Goal: Information Seeking & Learning: Learn about a topic

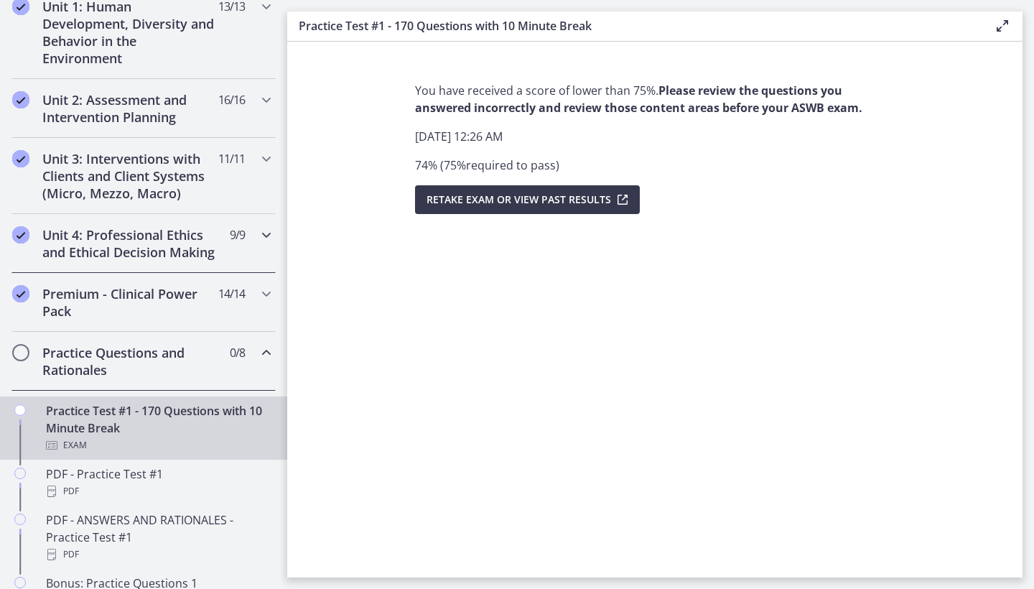
scroll to position [428, 0]
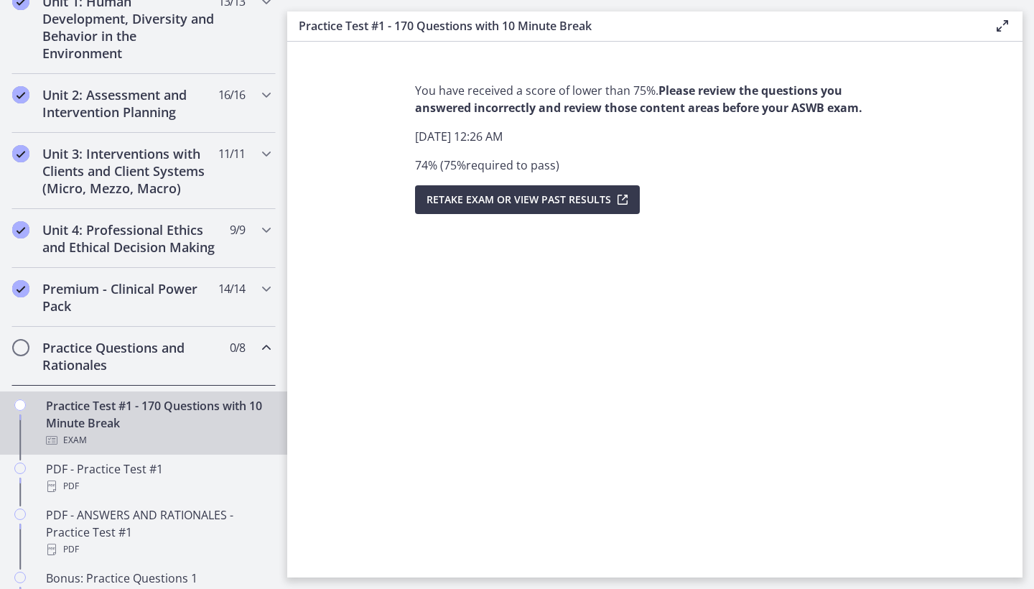
click at [128, 361] on h2 "Practice Questions and Rationales" at bounding box center [129, 356] width 175 height 34
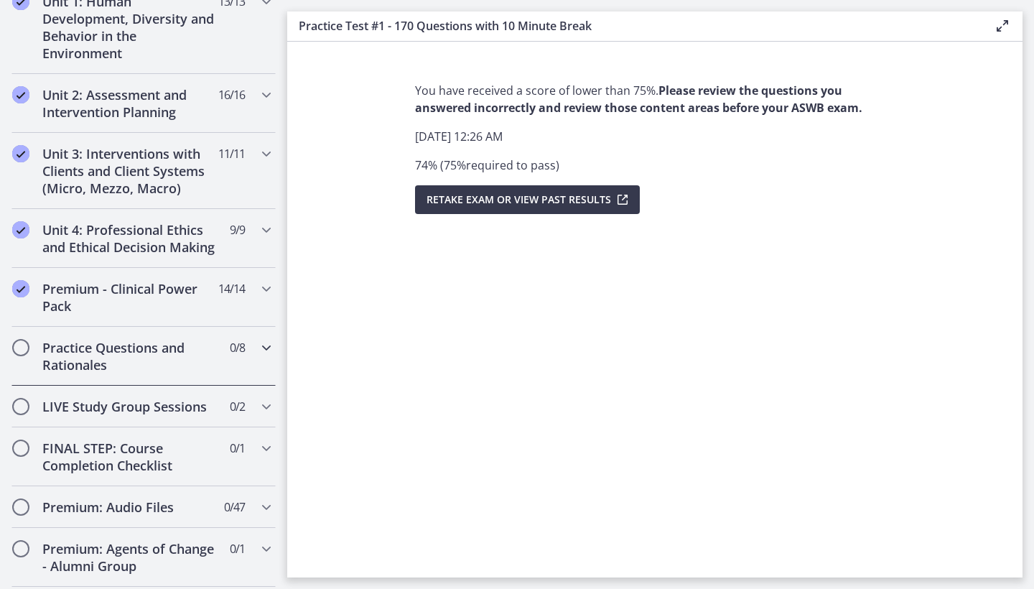
click at [128, 361] on h2 "Practice Questions and Rationales" at bounding box center [129, 356] width 175 height 34
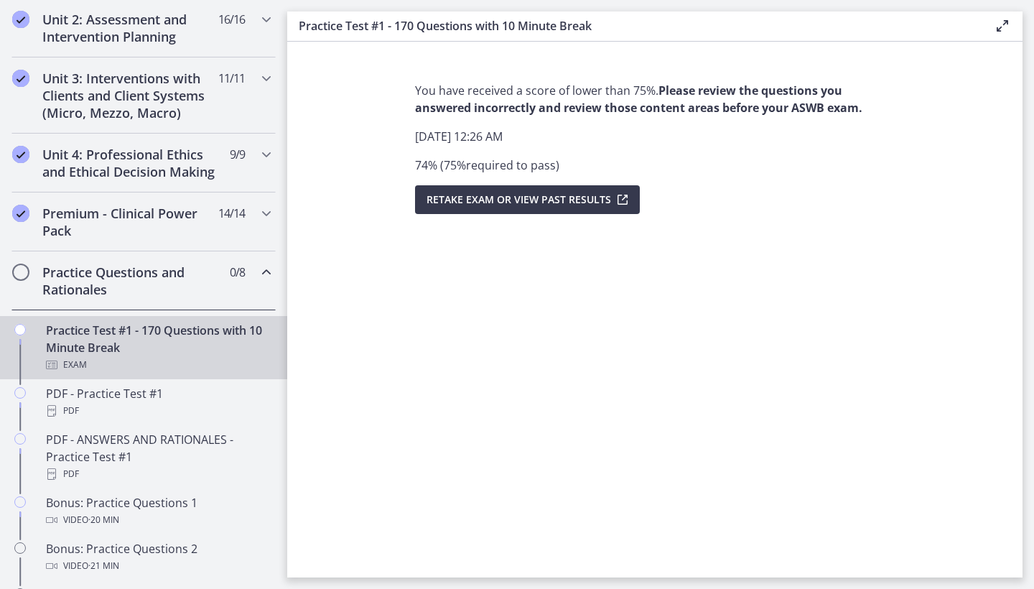
scroll to position [511, 0]
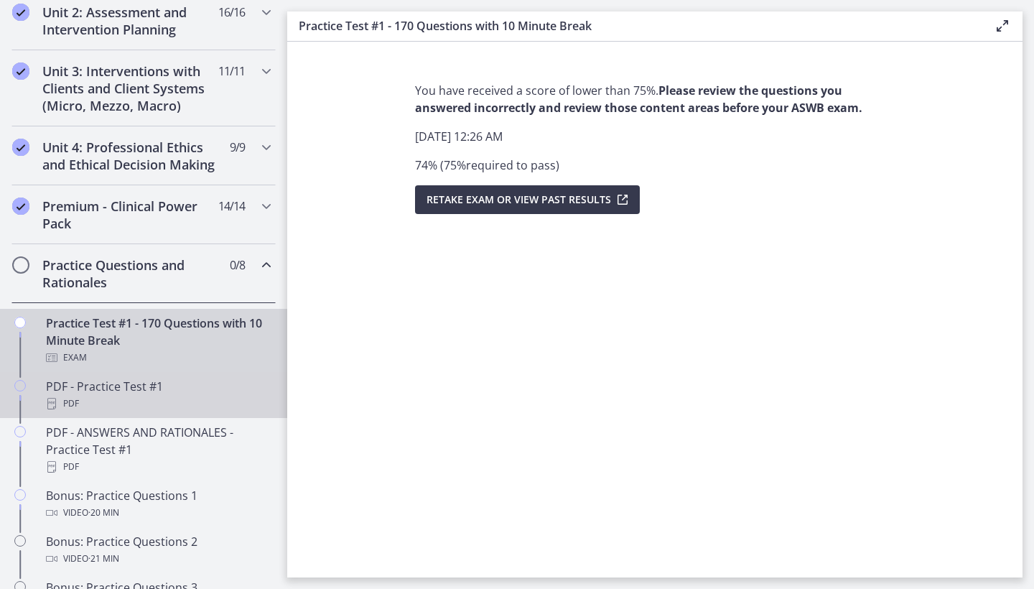
click at [135, 390] on div "PDF - Practice Test #1 PDF" at bounding box center [158, 395] width 224 height 34
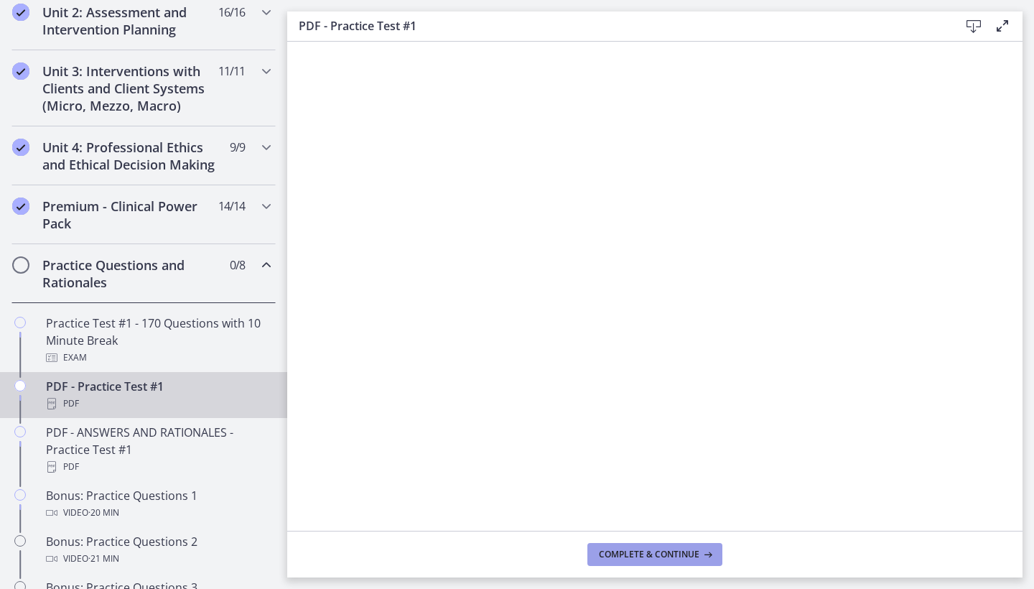
click at [640, 565] on button "Complete & continue" at bounding box center [655, 554] width 135 height 23
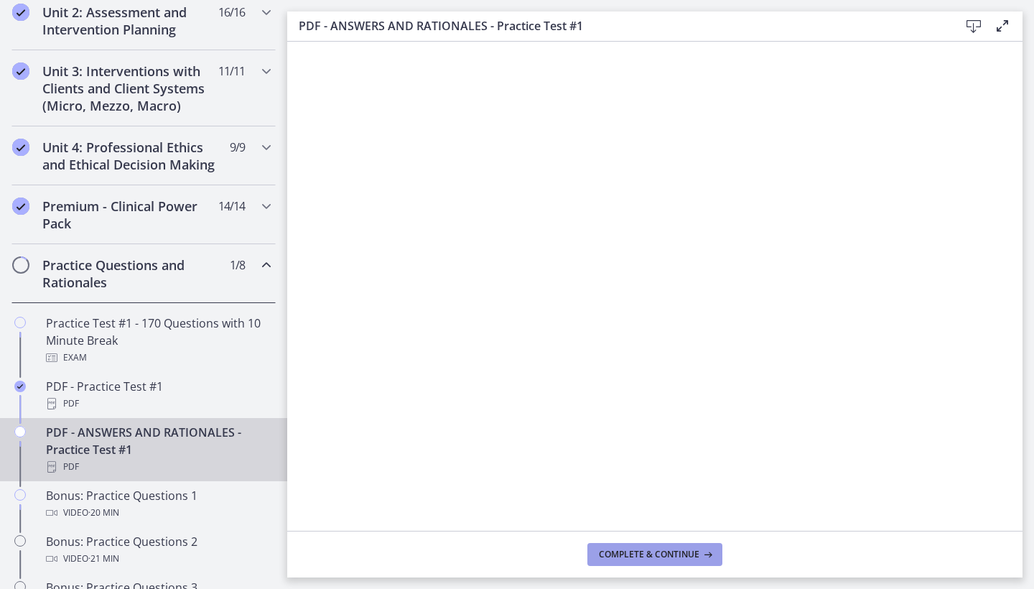
click at [631, 544] on button "Complete & continue" at bounding box center [655, 554] width 135 height 23
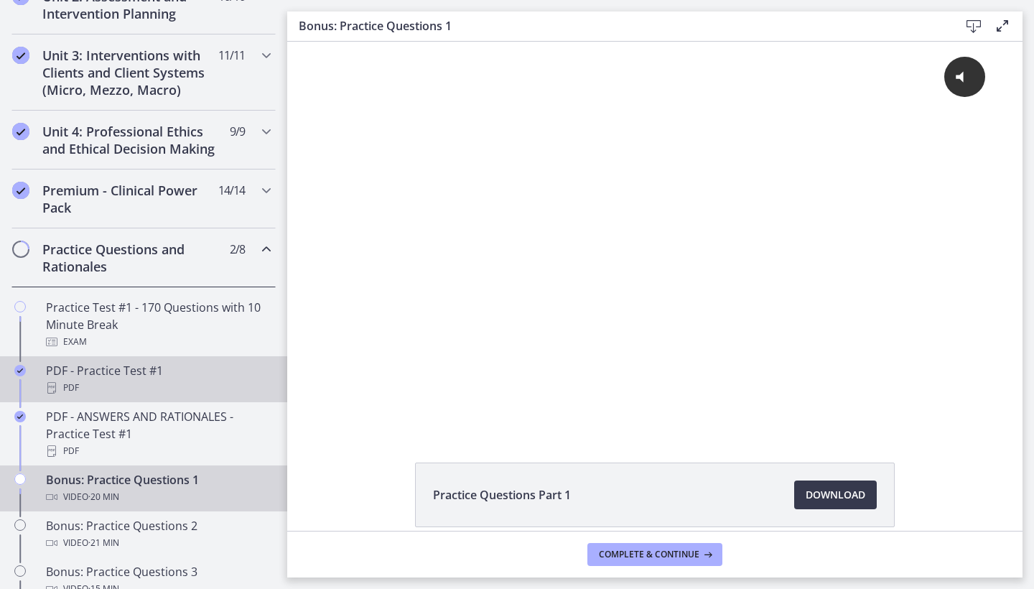
scroll to position [529, 0]
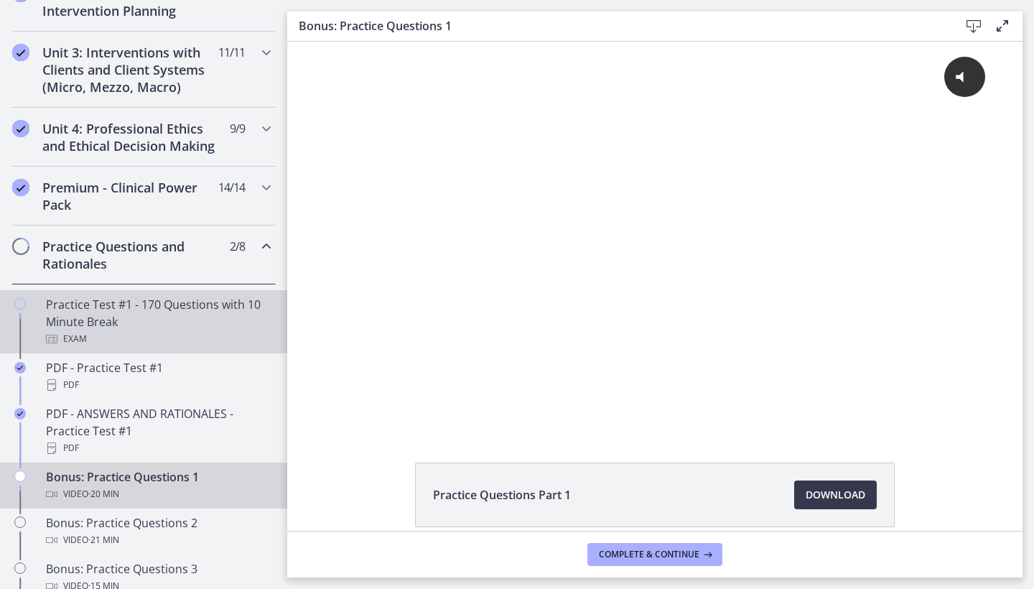
click at [124, 322] on div "Practice Test #1 - 170 Questions with 10 Minute Break Exam" at bounding box center [158, 322] width 224 height 52
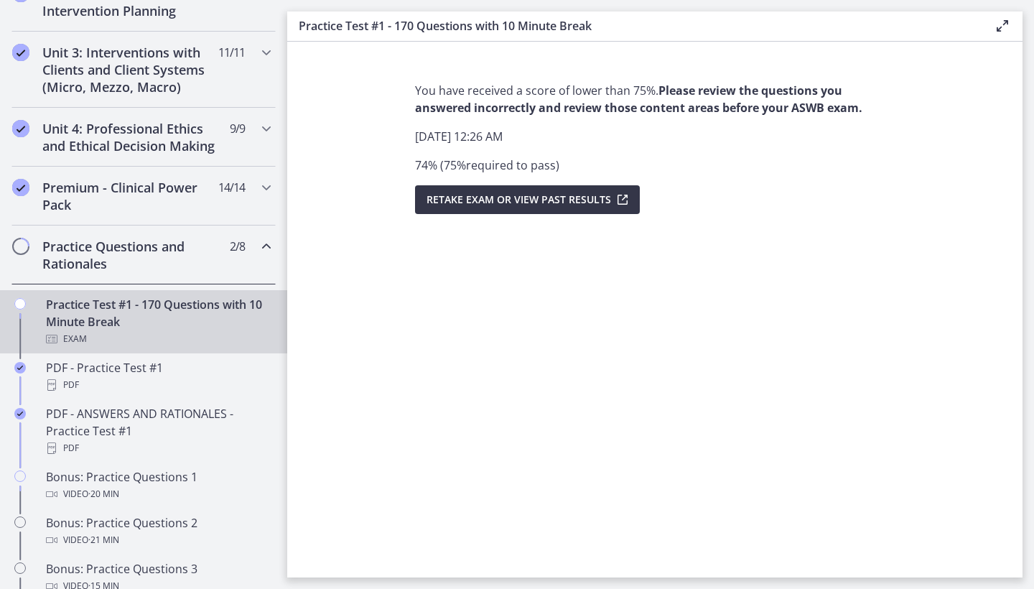
click at [431, 190] on button "Retake Exam OR View Past Results" at bounding box center [527, 199] width 225 height 29
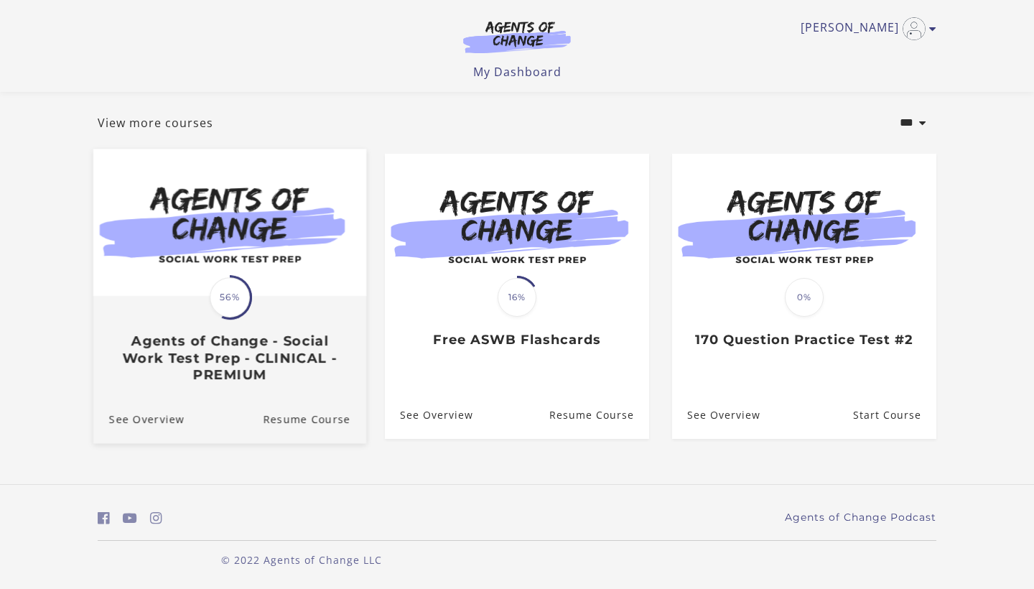
scroll to position [70, 0]
click at [309, 361] on h3 "Agents of Change - Social Work Test Prep - CLINICAL - PREMIUM" at bounding box center [229, 358] width 241 height 50
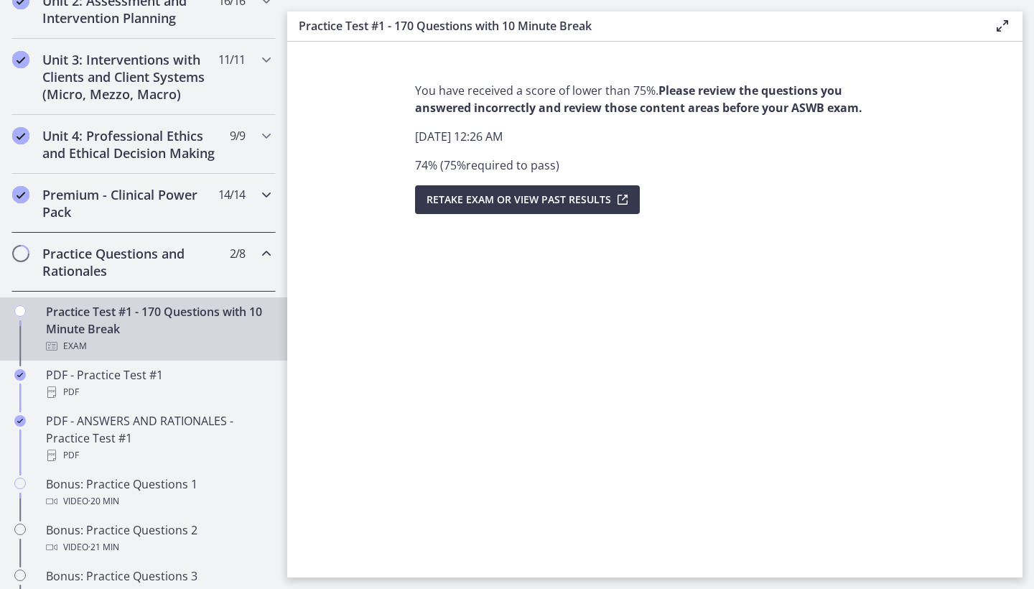
scroll to position [571, 0]
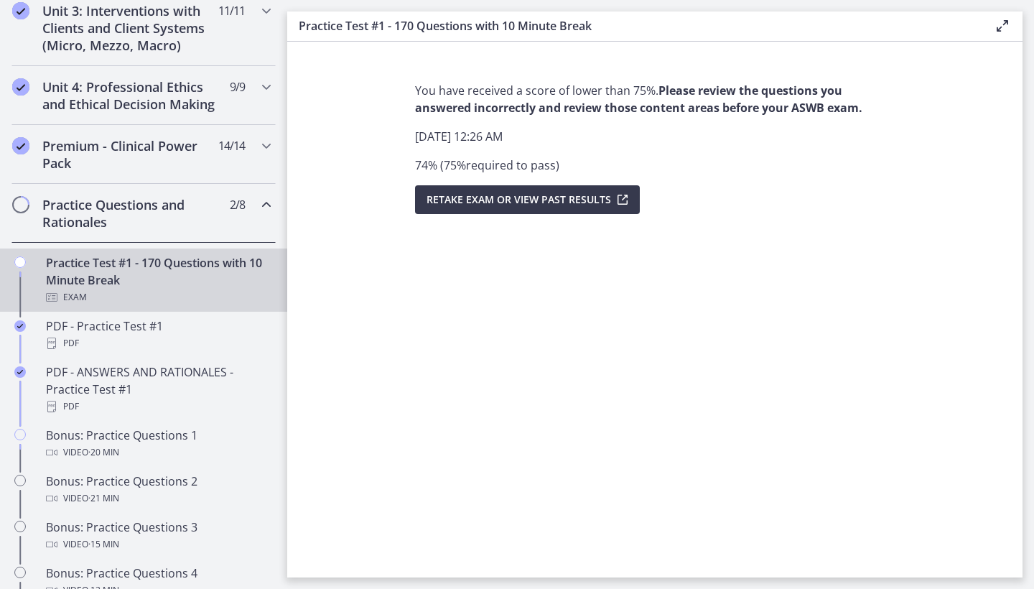
click at [85, 231] on div "Practice Questions and Rationales 2 / 8 Completed" at bounding box center [143, 213] width 264 height 59
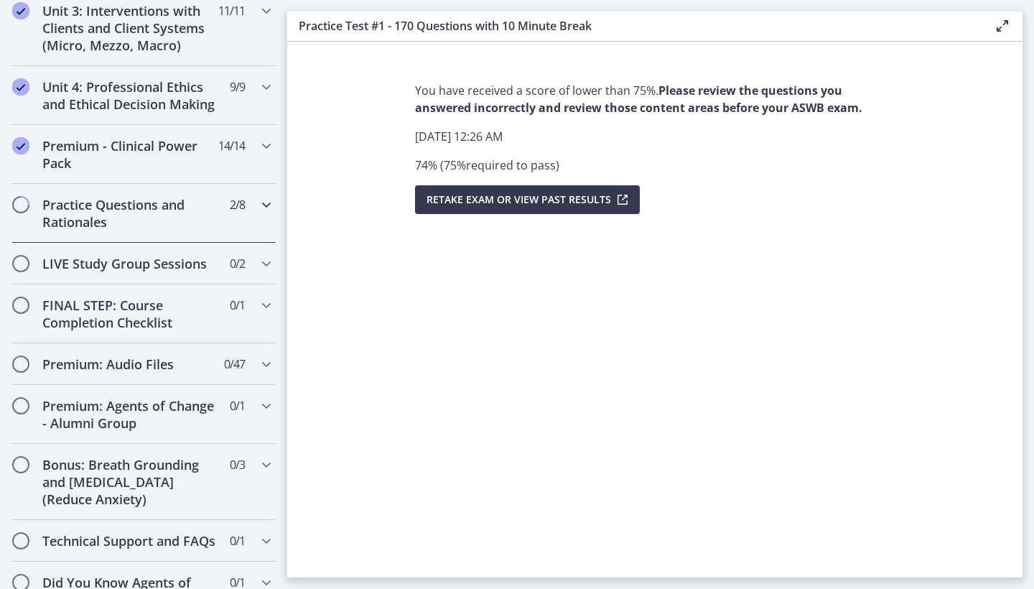
click at [85, 231] on div "Practice Questions and Rationales 2 / 8 Completed" at bounding box center [143, 213] width 264 height 59
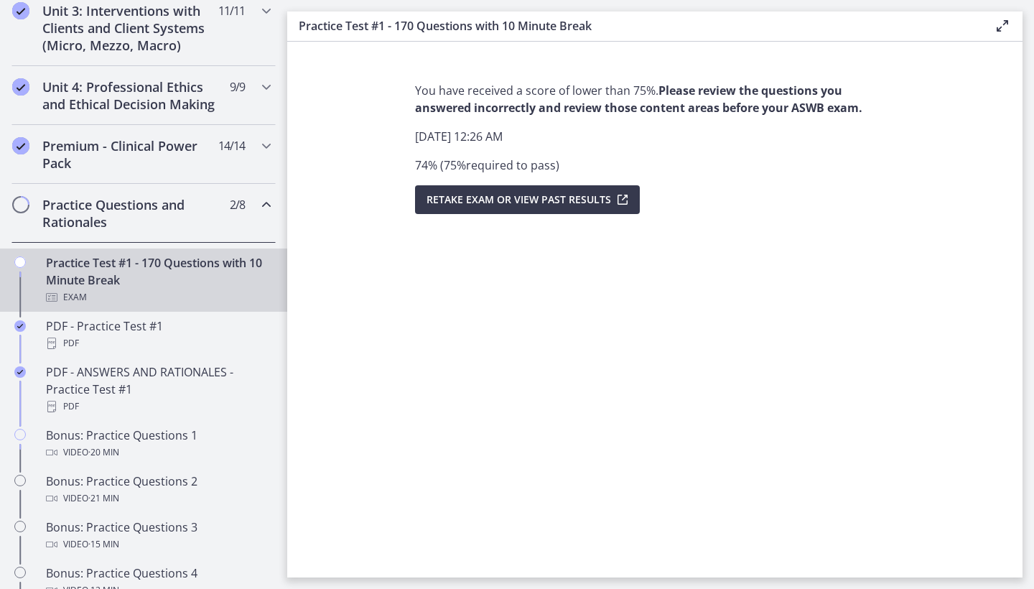
click at [94, 297] on div "Exam" at bounding box center [158, 297] width 224 height 17
click at [620, 236] on div "You have received a score of lower than 75%. Please review the questions you an…" at bounding box center [655, 323] width 503 height 507
click at [993, 15] on div "Practice Test #1 - 170 Questions with 10 Minute Break Enable fullscreen" at bounding box center [655, 26] width 736 height 30
click at [996, 27] on icon at bounding box center [1002, 25] width 17 height 17
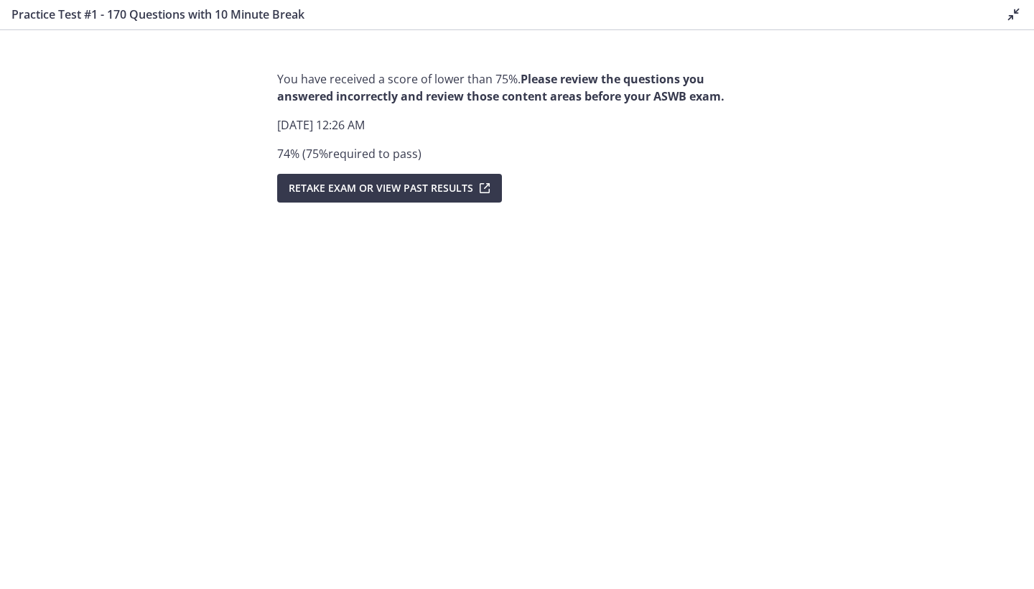
click at [997, 19] on div "Practice Test #1 - 170 Questions with 10 Minute Break" at bounding box center [505, 15] width 988 height 18
click at [1016, 19] on icon at bounding box center [1014, 14] width 17 height 17
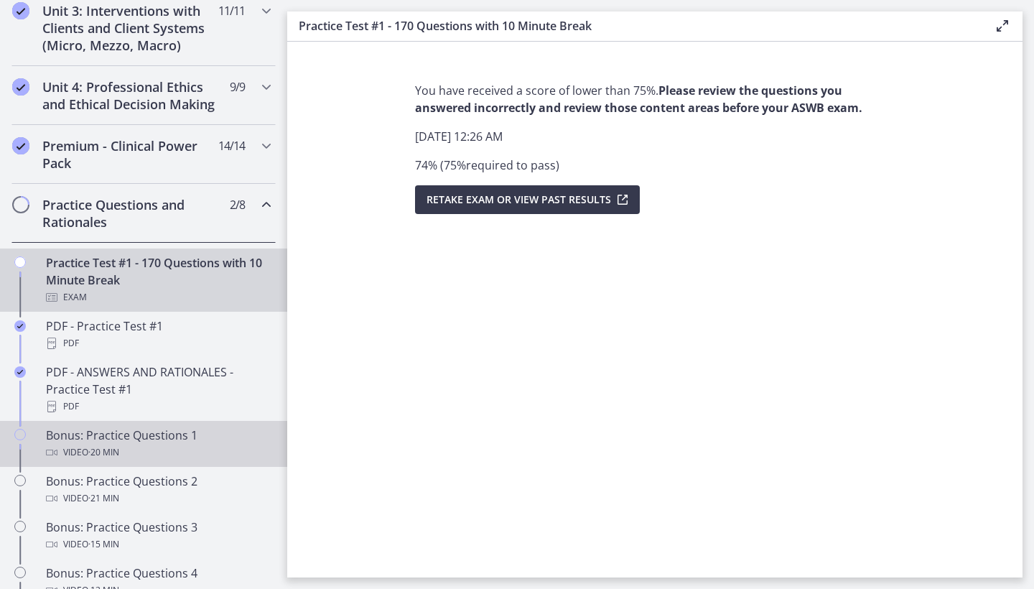
click at [163, 434] on div "Bonus: Practice Questions 1 Video · 20 min" at bounding box center [158, 444] width 224 height 34
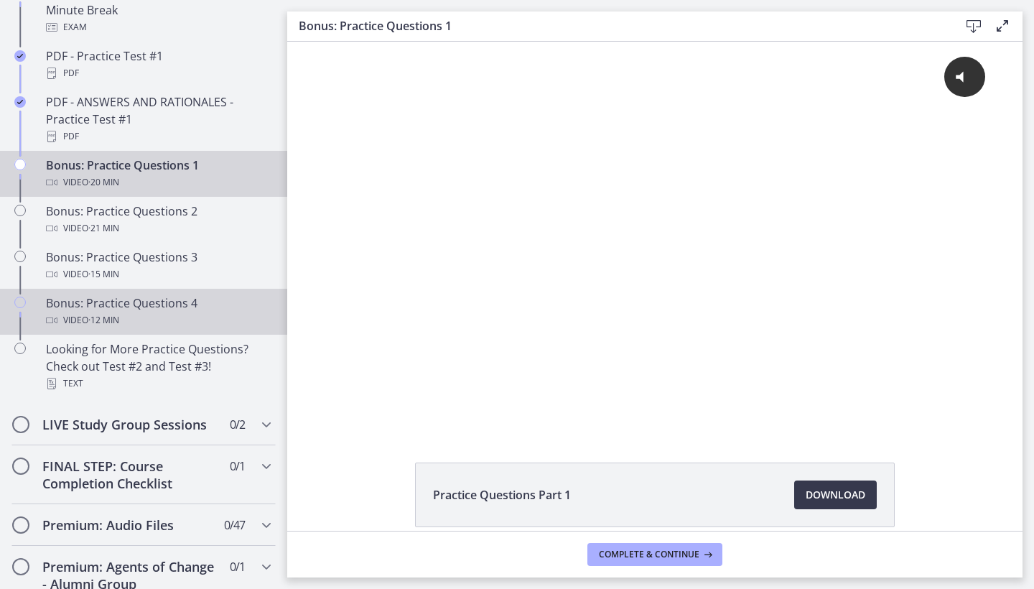
scroll to position [843, 0]
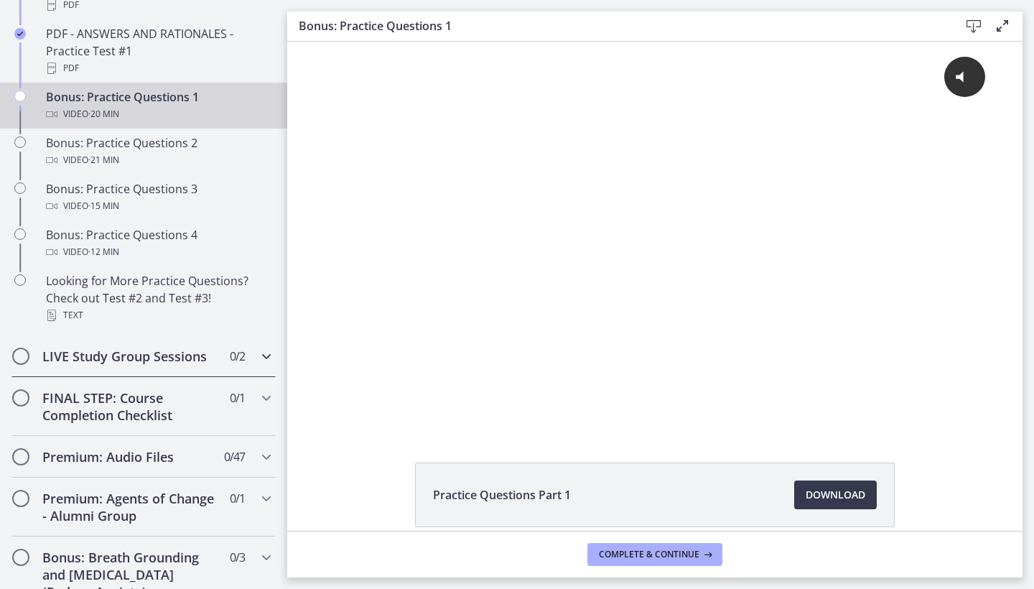
click at [144, 356] on h2 "LIVE Study Group Sessions" at bounding box center [129, 356] width 175 height 17
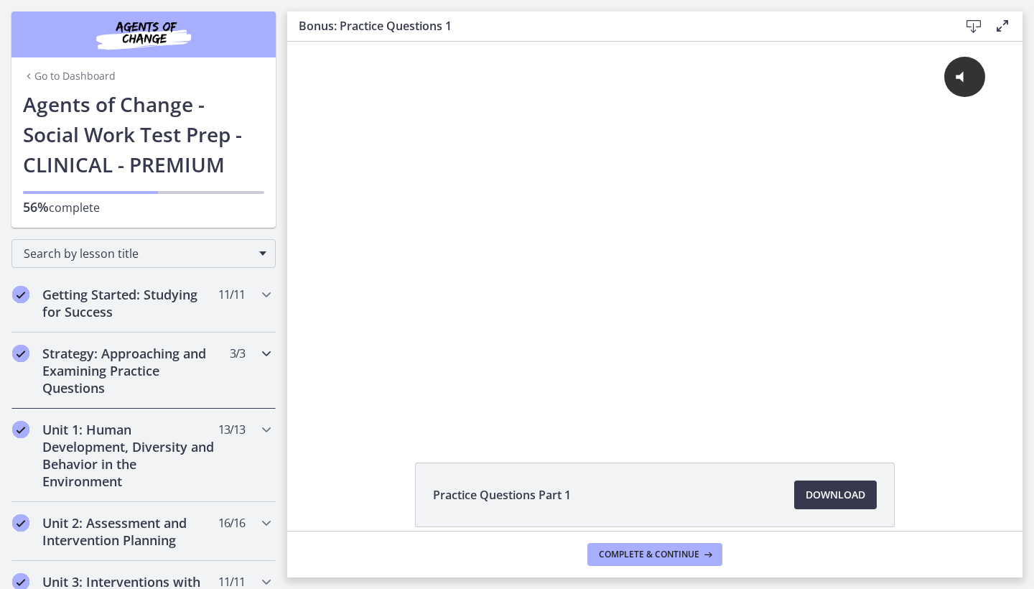
scroll to position [0, 0]
